Goal: Transaction & Acquisition: Purchase product/service

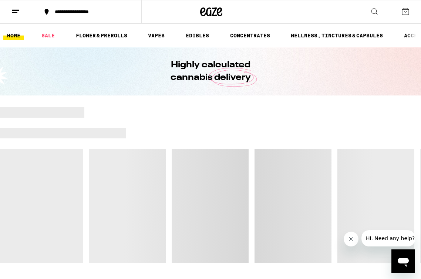
click at [130, 34] on link "FLOWER & PREROLLS" at bounding box center [101, 35] width 59 height 9
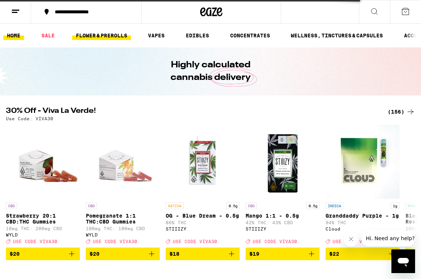
click at [85, 33] on link "FLOWER & PREROLLS" at bounding box center [101, 35] width 59 height 9
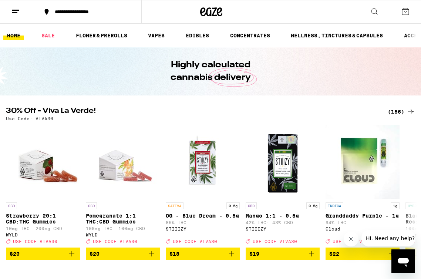
click at [399, 112] on div "(156)" at bounding box center [400, 111] width 27 height 9
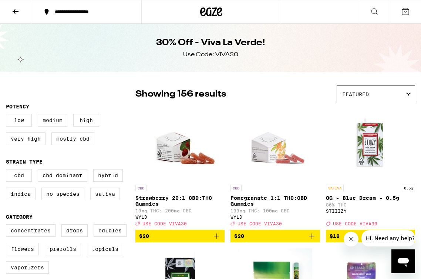
click at [105, 200] on label "Sativa" at bounding box center [105, 193] width 30 height 13
click at [8, 170] on input "Sativa" at bounding box center [7, 170] width 0 height 0
checkbox input "true"
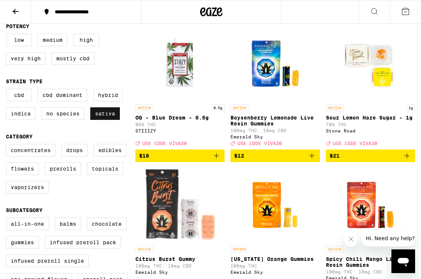
scroll to position [79, 0]
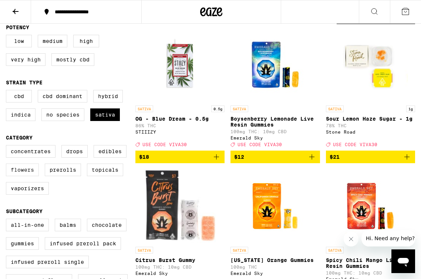
click at [30, 176] on label "Flowers" at bounding box center [22, 169] width 33 height 13
click at [8, 146] on input "Flowers" at bounding box center [7, 146] width 0 height 0
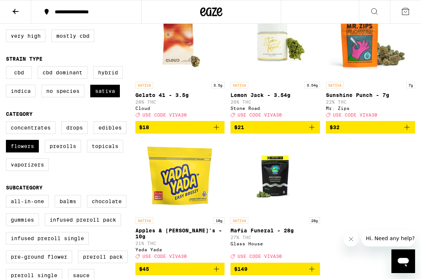
scroll to position [98, 0]
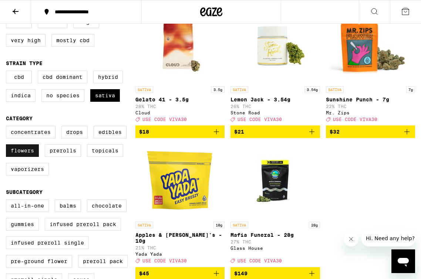
click at [34, 157] on label "Flowers" at bounding box center [22, 150] width 33 height 13
click at [8, 127] on input "Flowers" at bounding box center [7, 127] width 0 height 0
checkbox input "false"
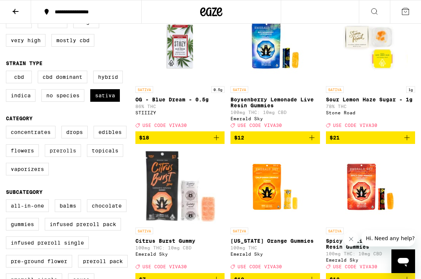
click at [63, 157] on label "Prerolls" at bounding box center [63, 150] width 36 height 13
click at [8, 127] on input "Prerolls" at bounding box center [7, 127] width 0 height 0
checkbox input "true"
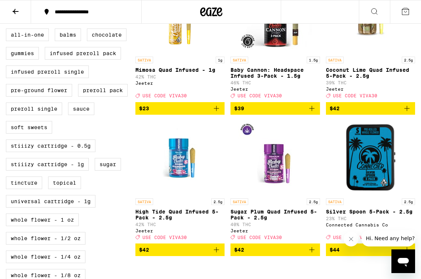
scroll to position [269, 0]
